Goal: Information Seeking & Learning: Learn about a topic

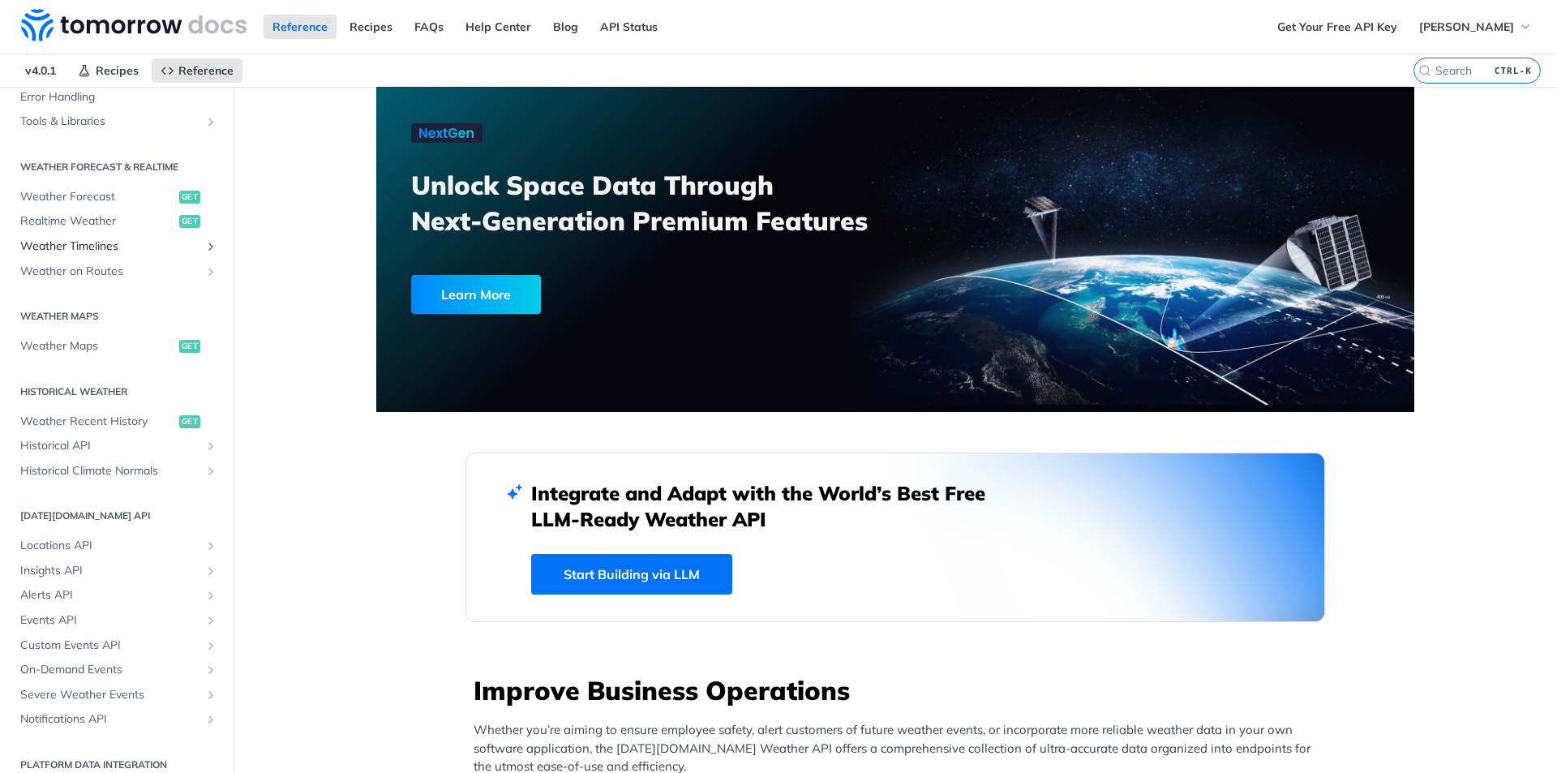
scroll to position [305, 0]
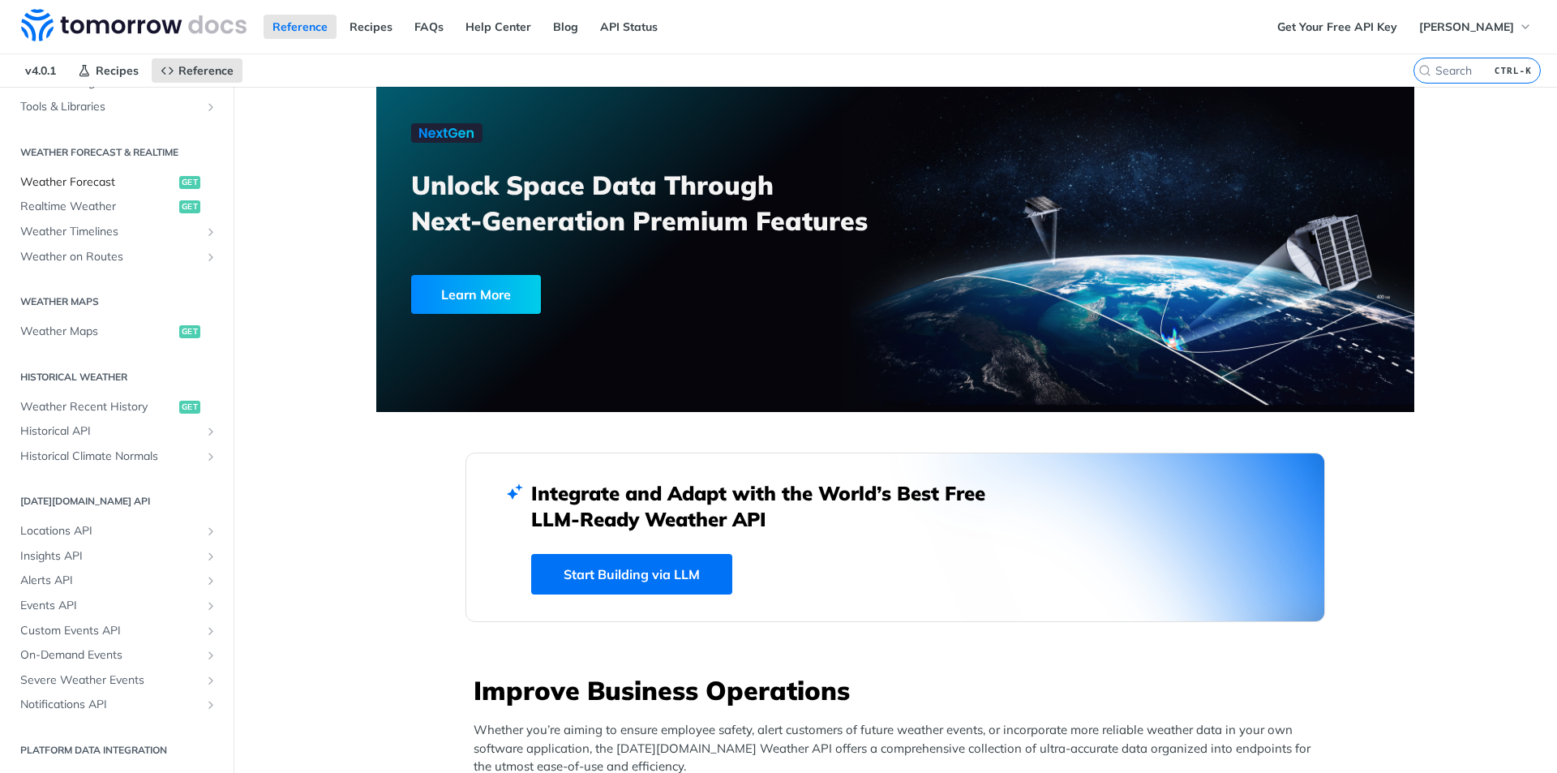
click at [103, 186] on span "Weather Forecast" at bounding box center [97, 182] width 155 height 16
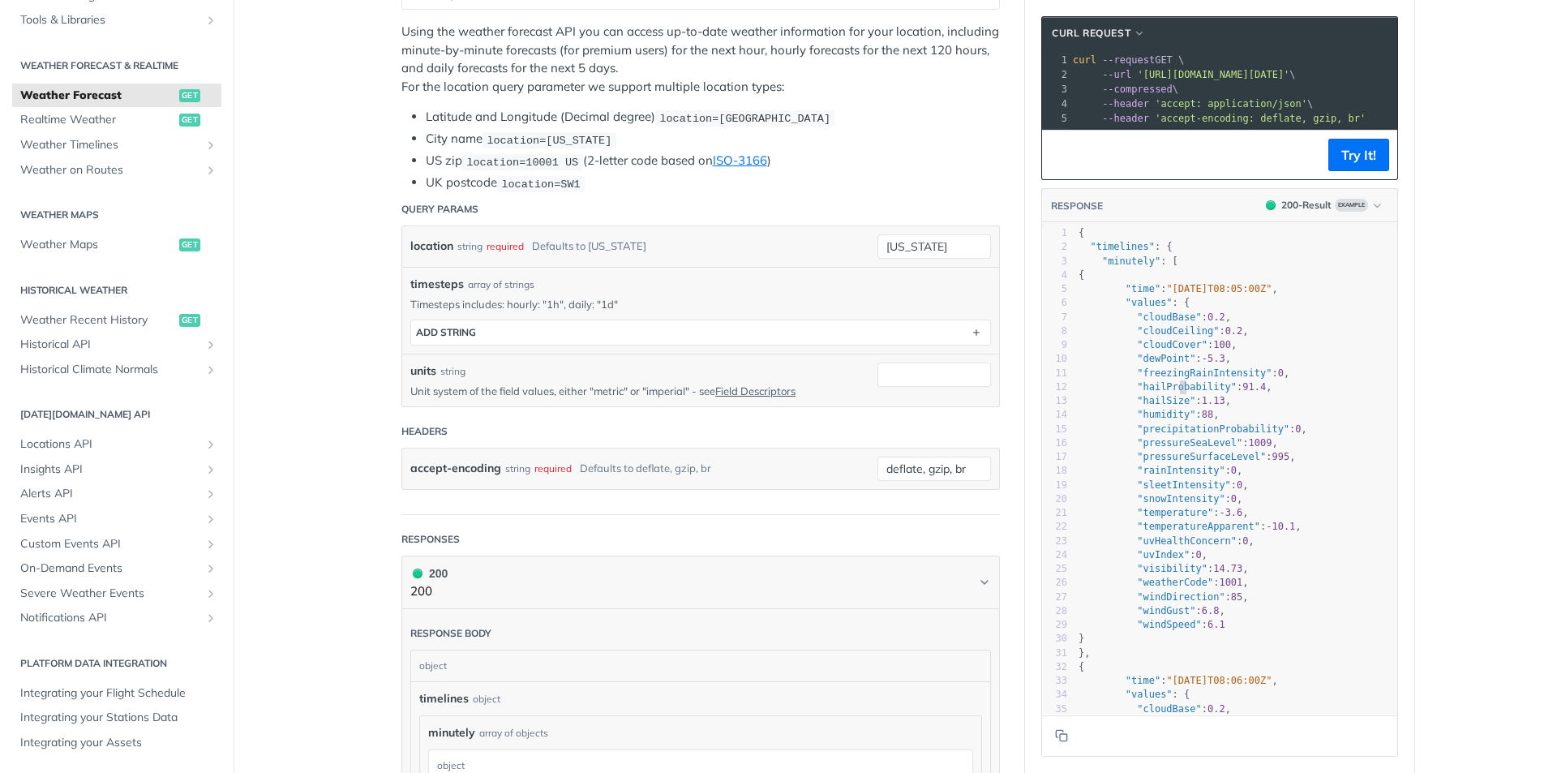
click at [1172, 393] on span ""hailProbability"" at bounding box center [1187, 386] width 100 height 11
type textarea "hailProbability"
click at [1172, 393] on span ""hailProbability"" at bounding box center [1187, 386] width 100 height 11
click at [1198, 435] on span ""precipitationProbability"" at bounding box center [1213, 428] width 152 height 11
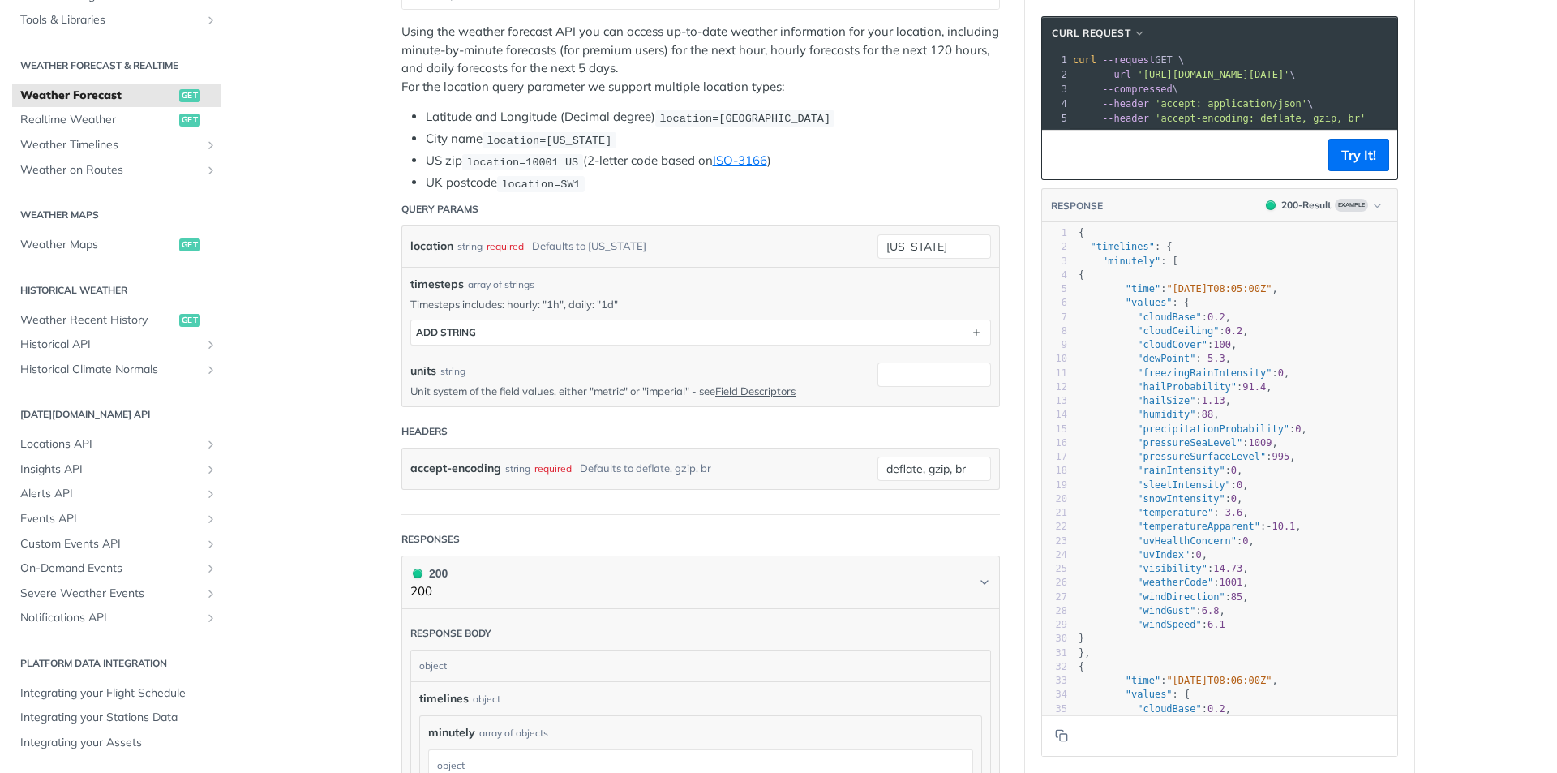
type textarea "precipitationProbability"
click at [1198, 435] on span ""precipitationProbability"" at bounding box center [1213, 428] width 152 height 11
click at [1204, 435] on span ""precipitationProbability"" at bounding box center [1213, 428] width 152 height 11
type textarea "precipitationProbability"
click at [1204, 435] on span ""precipitationProbability"" at bounding box center [1213, 428] width 152 height 11
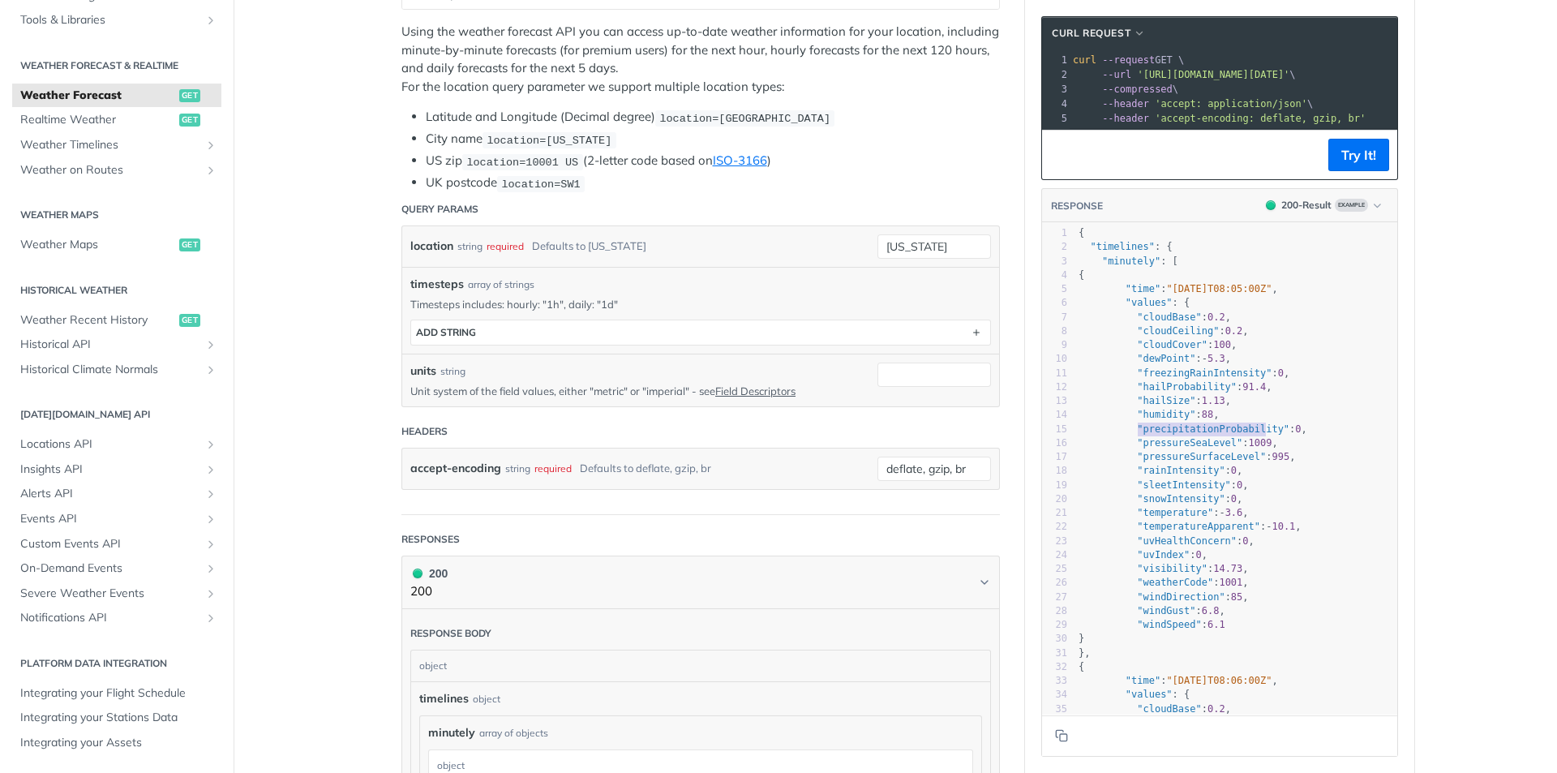
click at [1165, 393] on span ""hailProbability"" at bounding box center [1187, 386] width 100 height 11
type textarea "hailProbability"
click at [1165, 393] on span ""hailProbability"" at bounding box center [1187, 386] width 100 height 11
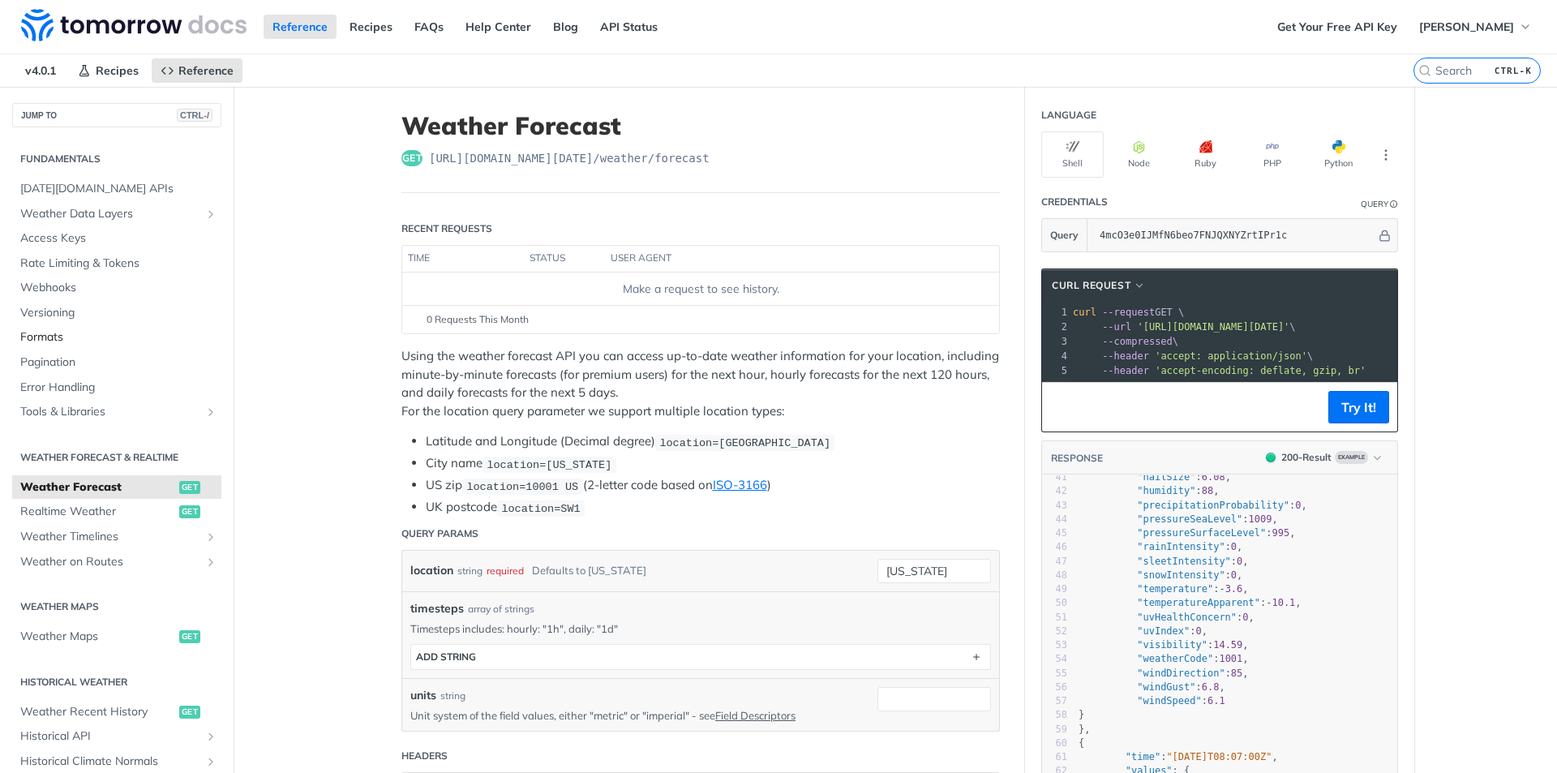
click at [75, 338] on span "Formats" at bounding box center [118, 337] width 197 height 16
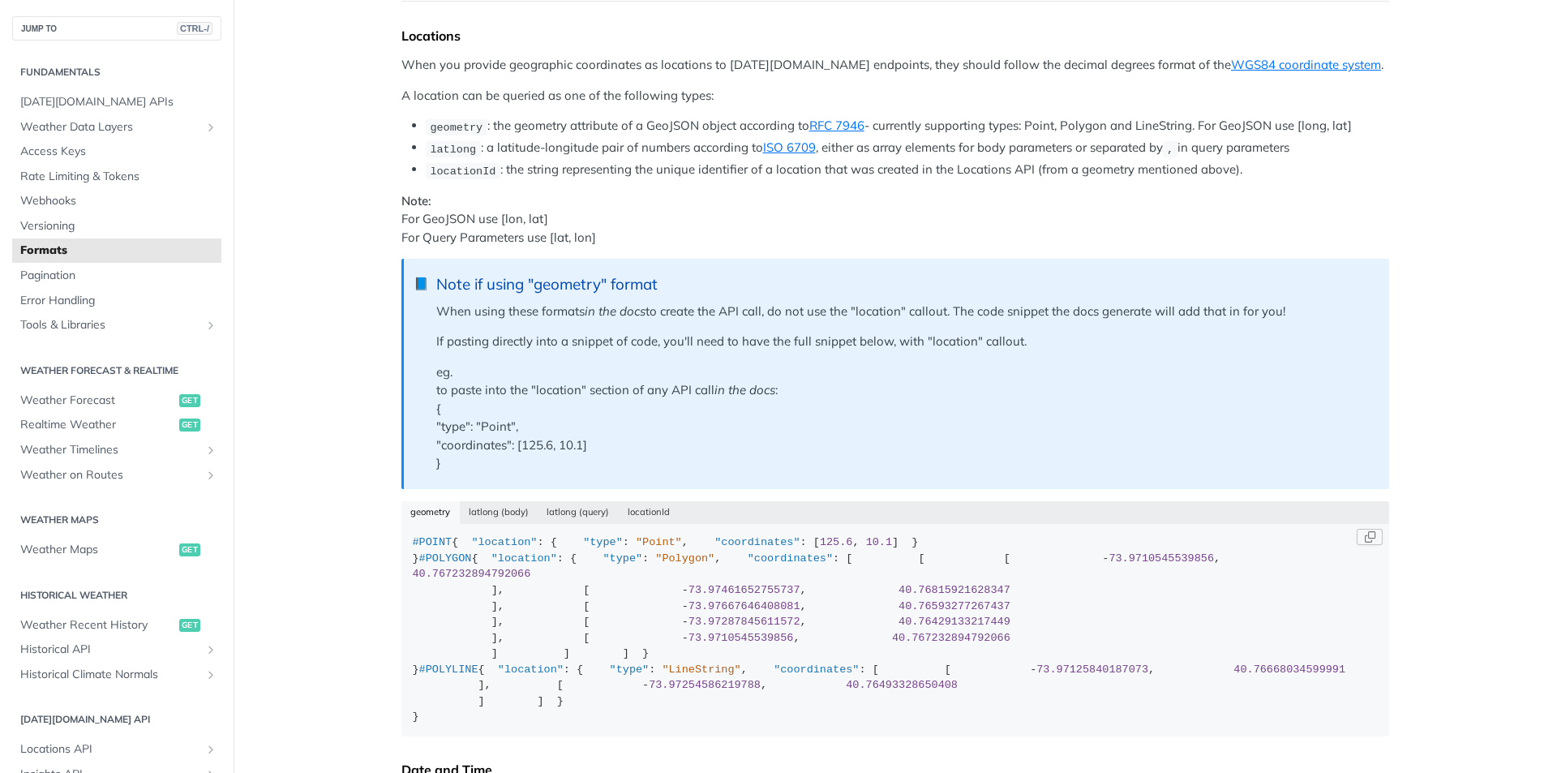
scroll to position [162, 0]
click at [111, 126] on span "Weather Data Layers" at bounding box center [110, 127] width 180 height 16
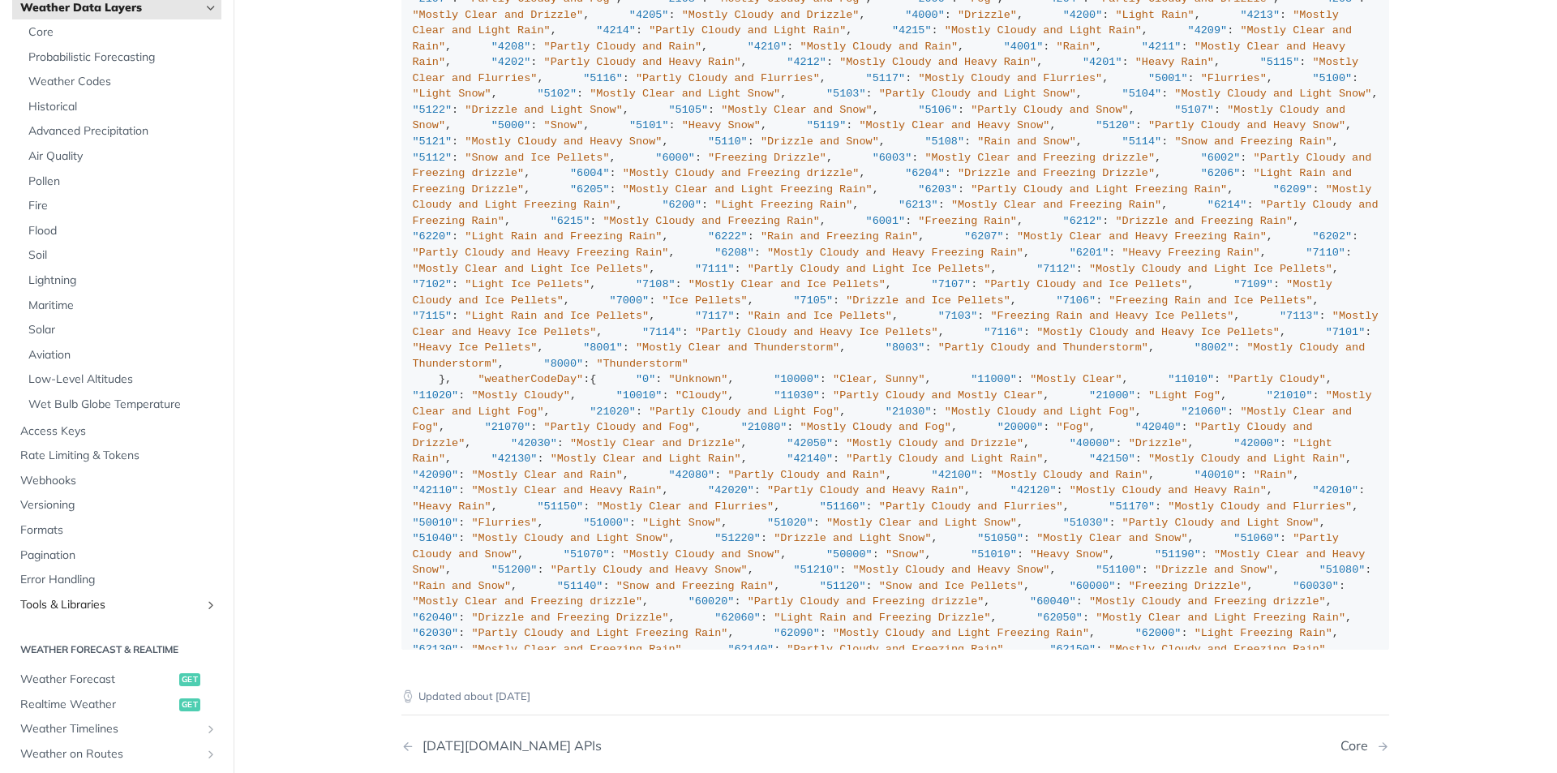
scroll to position [243, 0]
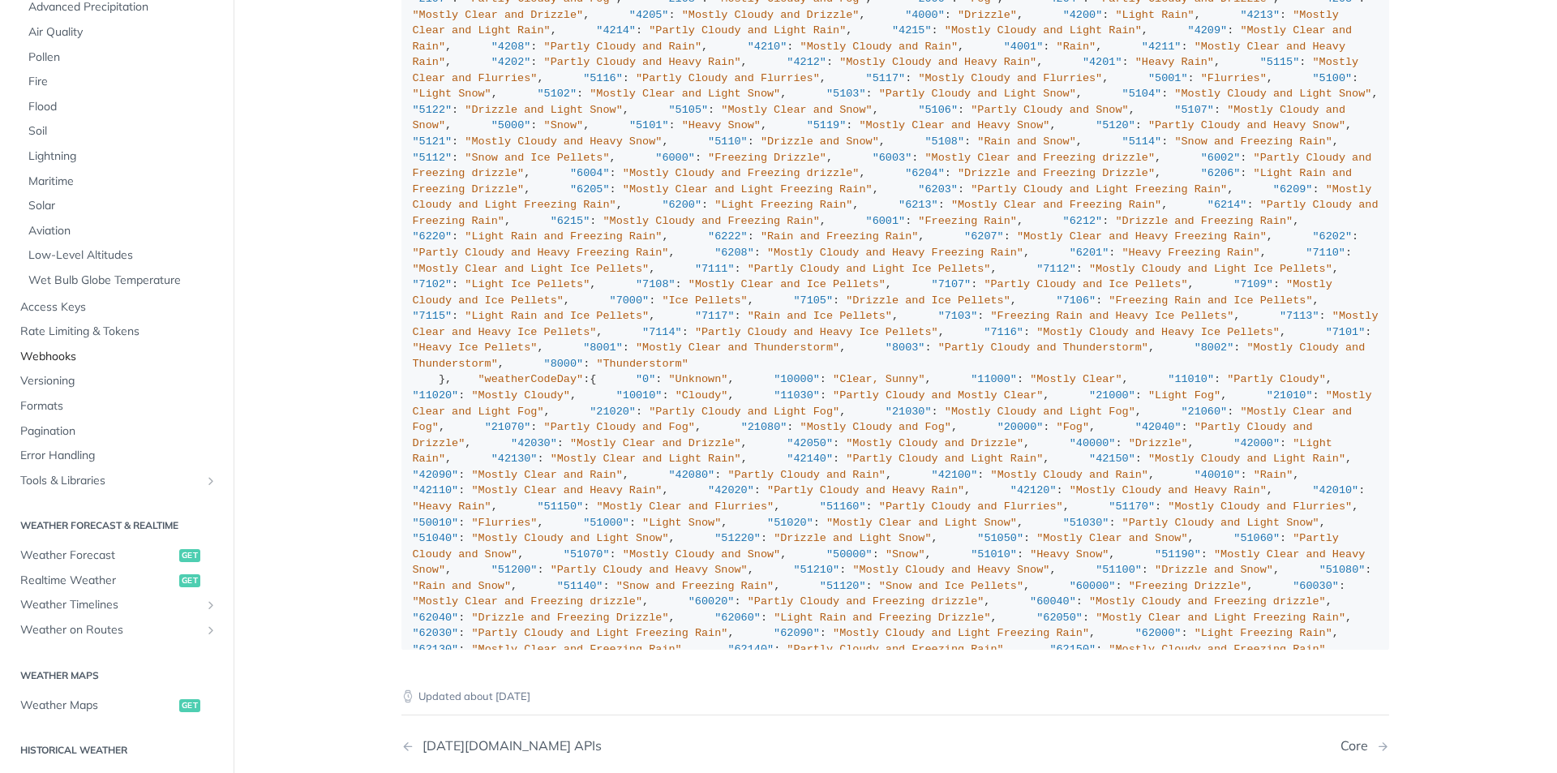
click at [78, 362] on span "Webhooks" at bounding box center [118, 357] width 197 height 16
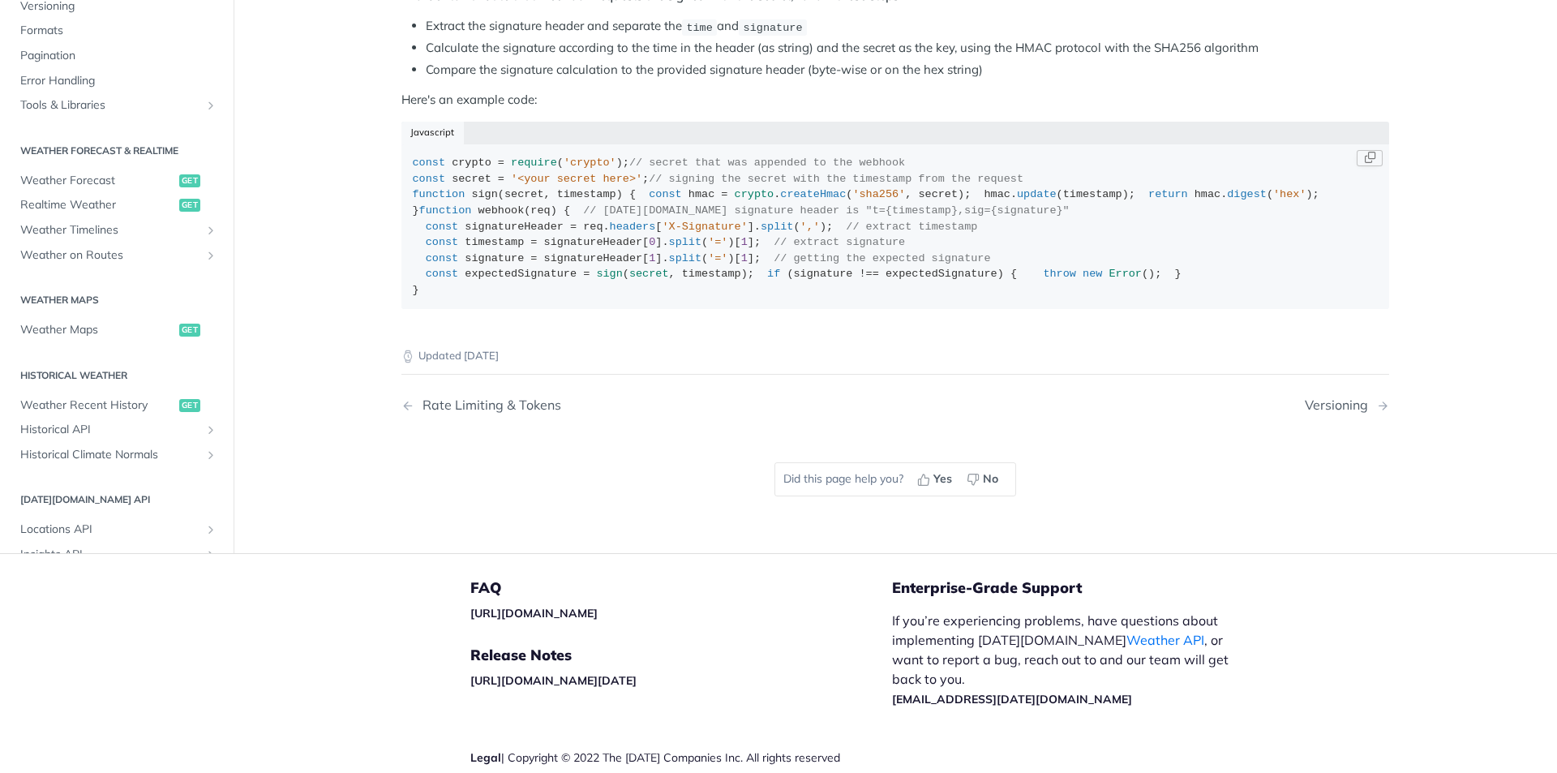
scroll to position [1054, 0]
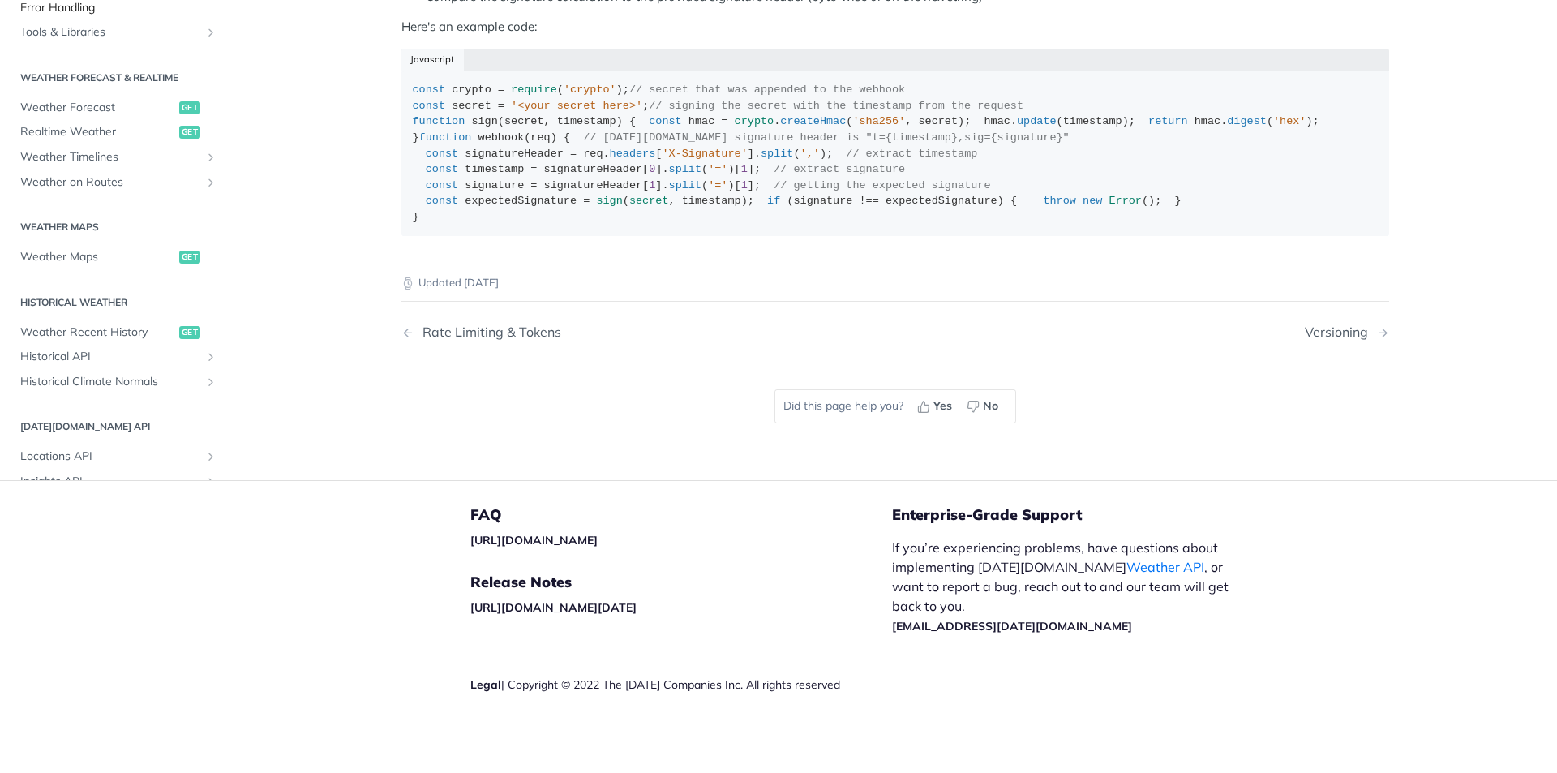
click at [102, 15] on span "Error Handling" at bounding box center [118, 7] width 197 height 16
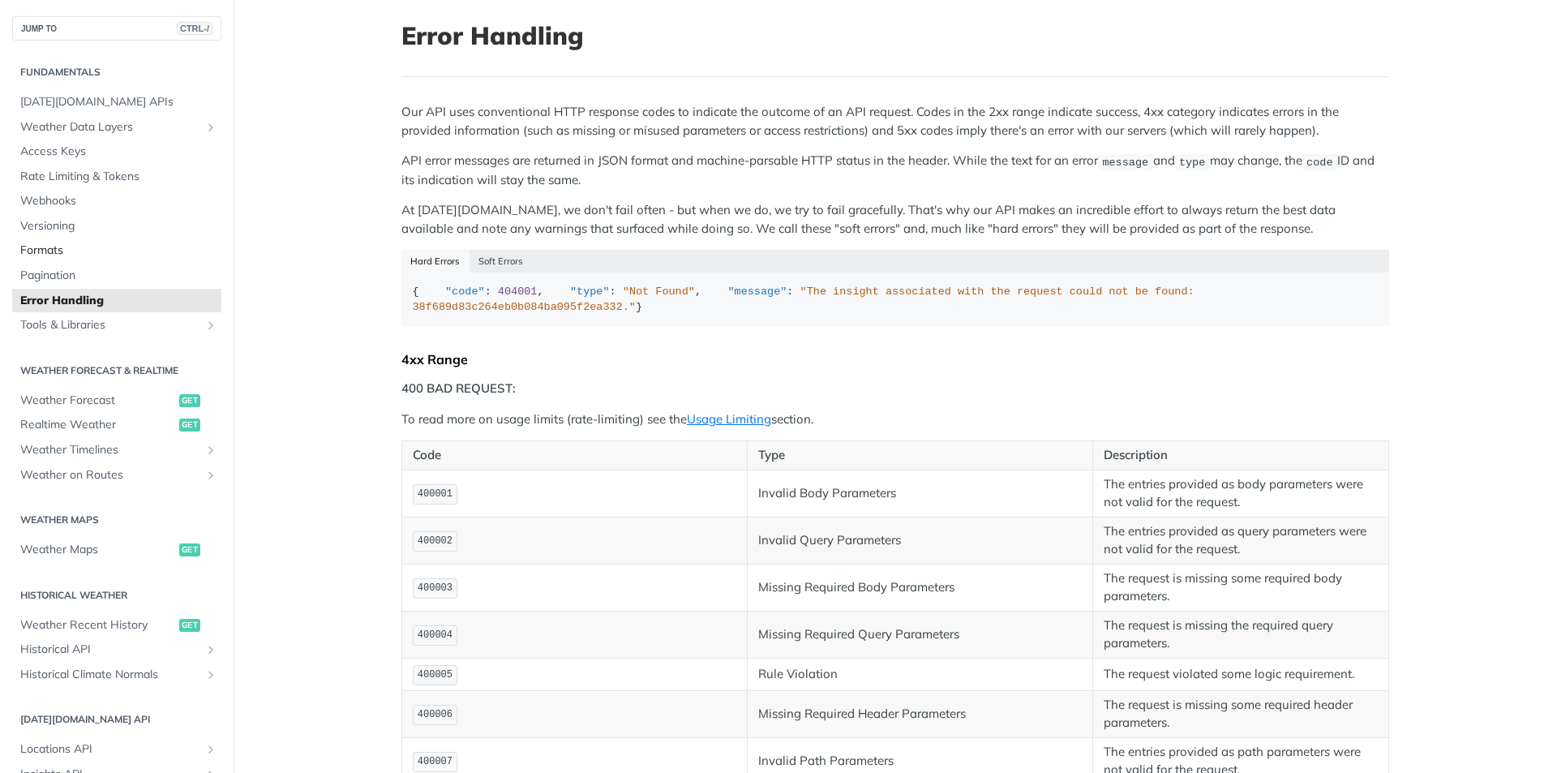
scroll to position [2, 0]
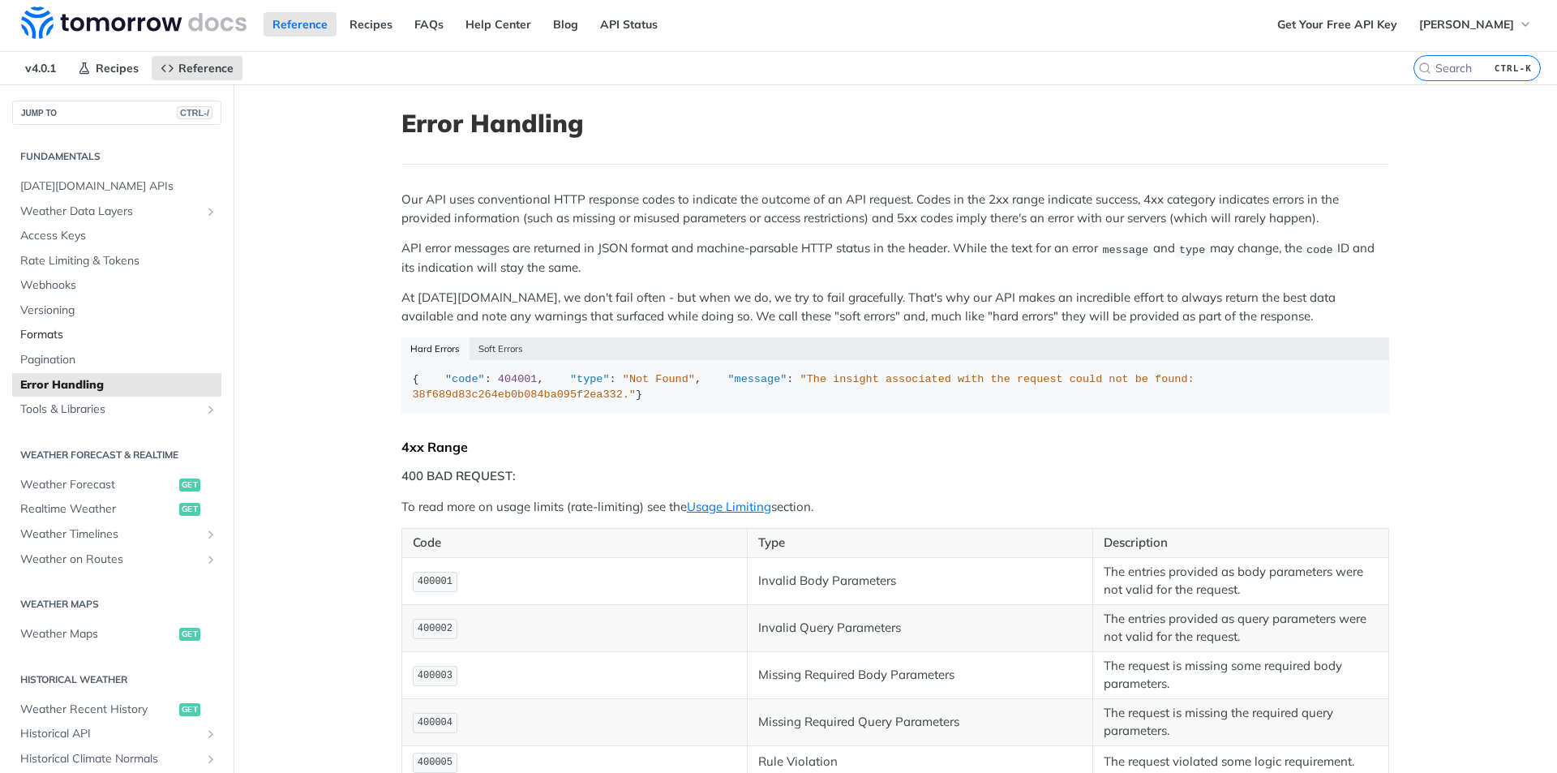
click at [102, 323] on ul "[DATE][DOMAIN_NAME] APIs Weather Data Layers Core Probabilistic Forecasting Wea…" at bounding box center [116, 298] width 209 height 248
click at [107, 405] on span "Tools & Libraries" at bounding box center [110, 412] width 180 height 16
